Goal: Information Seeking & Learning: Learn about a topic

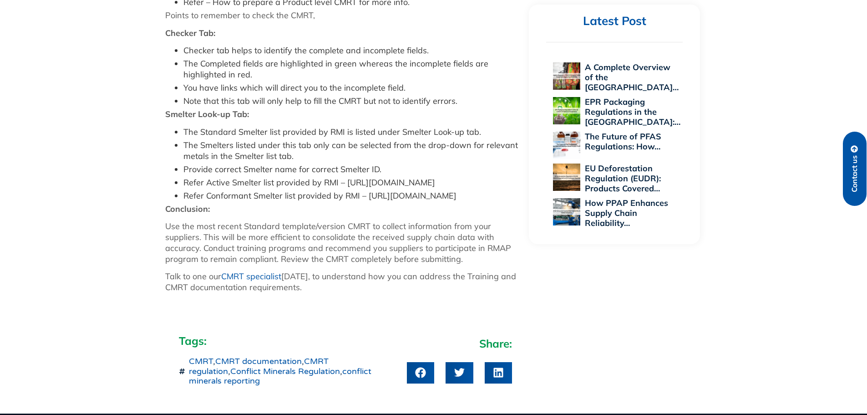
scroll to position [1184, 0]
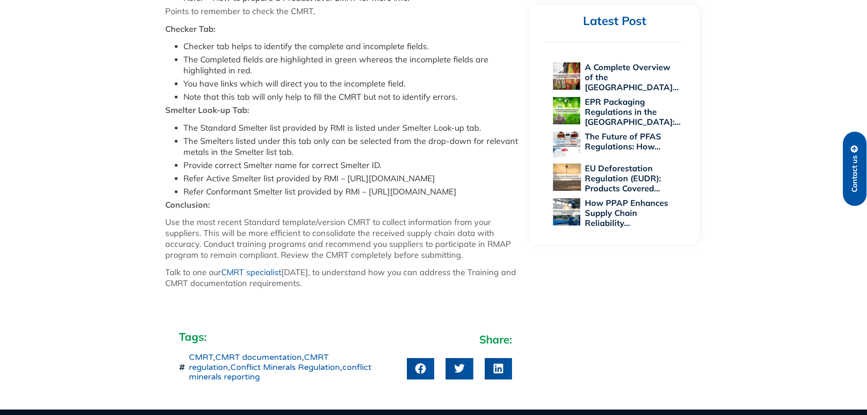
click at [600, 183] on link "EU Deforestation Regulation (EUDR): Products Covered…" at bounding box center [623, 178] width 76 height 31
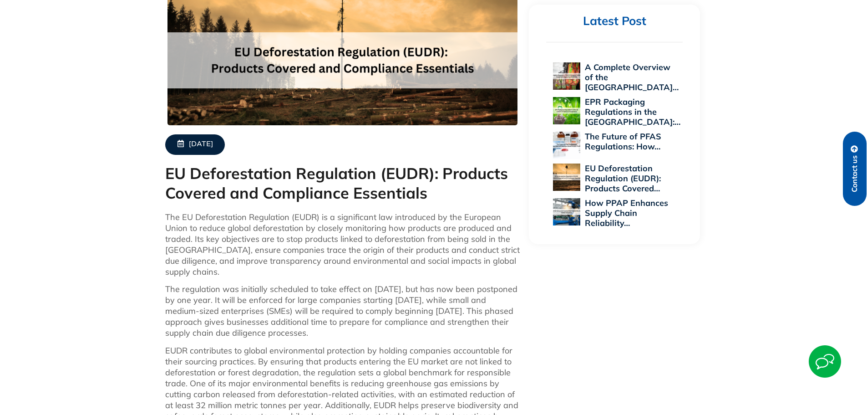
scroll to position [364, 0]
